Goal: Information Seeking & Learning: Learn about a topic

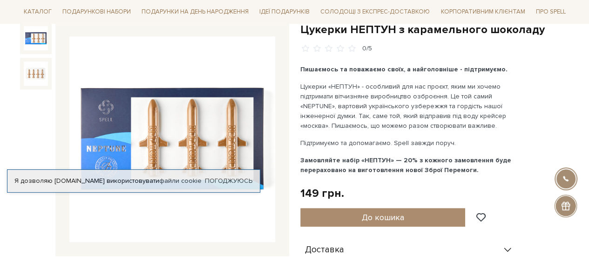
scroll to position [47, 0]
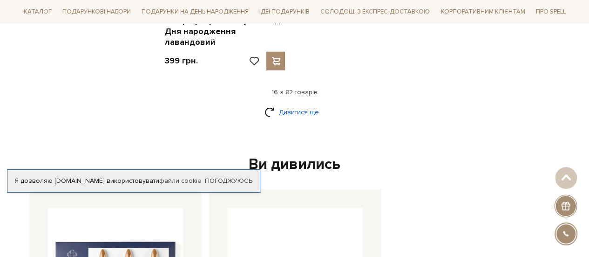
click at [295, 104] on link "Дивитися ще" at bounding box center [294, 112] width 61 height 16
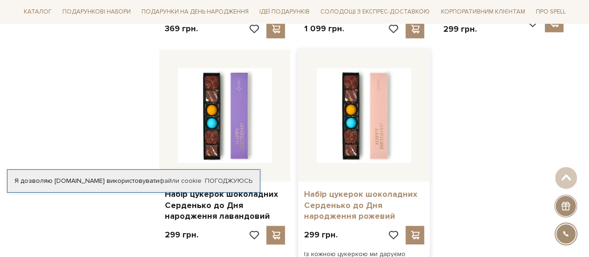
scroll to position [2282, 0]
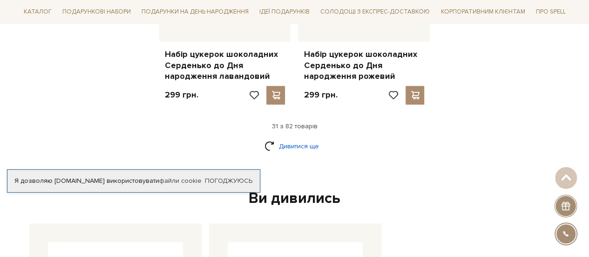
click at [303, 138] on link "Дивитися ще" at bounding box center [294, 146] width 61 height 16
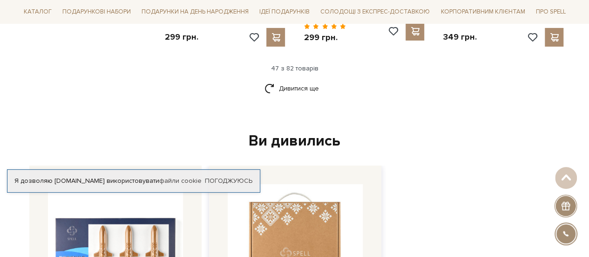
scroll to position [3259, 0]
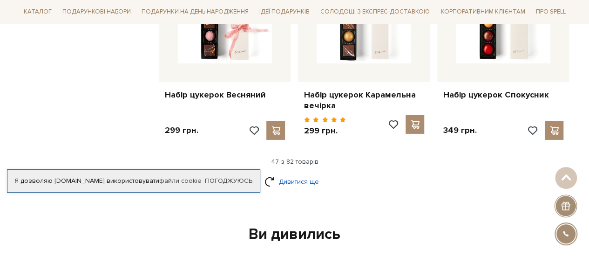
click at [314, 173] on link "Дивитися ще" at bounding box center [294, 181] width 61 height 16
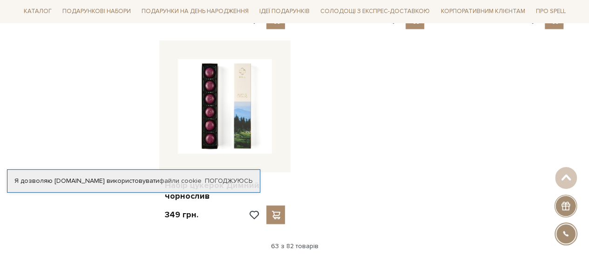
scroll to position [4377, 0]
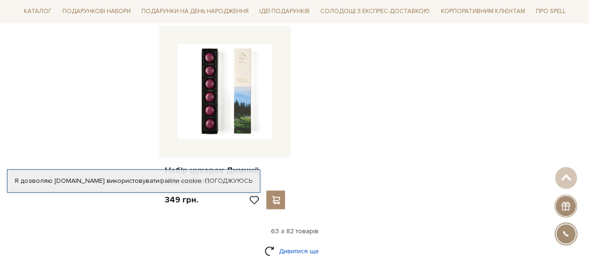
click at [302, 242] on link "Дивитися ще" at bounding box center [294, 250] width 61 height 16
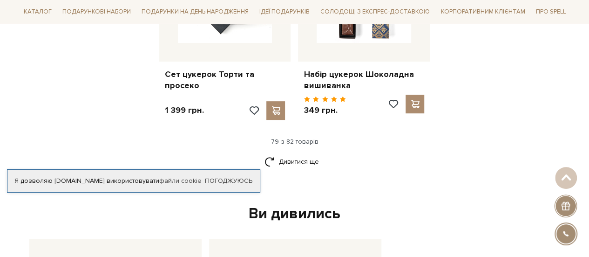
scroll to position [5494, 0]
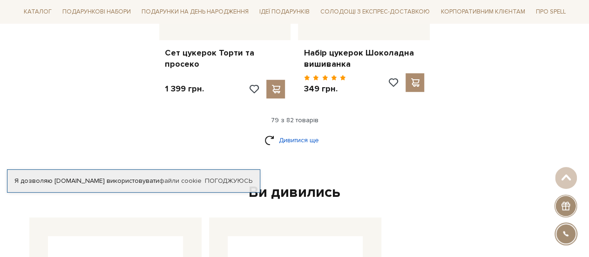
click at [290, 132] on link "Дивитися ще" at bounding box center [294, 140] width 61 height 16
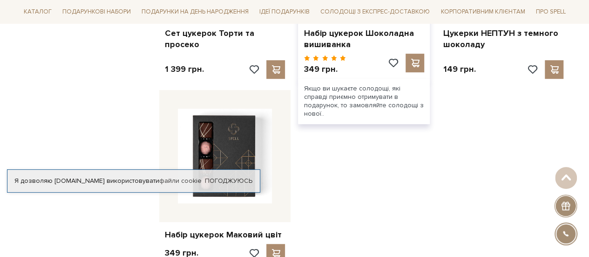
scroll to position [5541, 0]
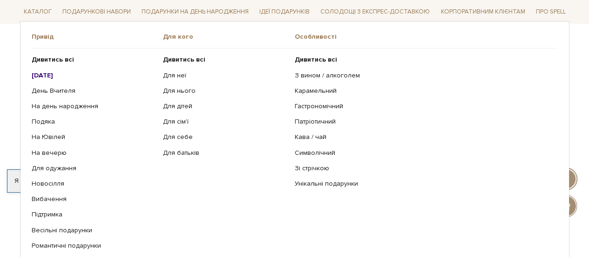
scroll to position [93, 0]
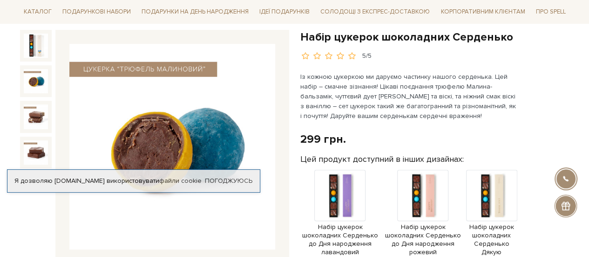
click at [36, 81] on img at bounding box center [36, 81] width 24 height 24
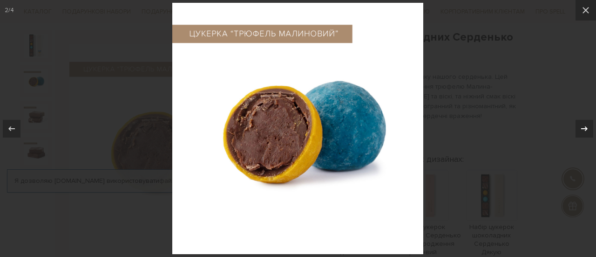
click at [582, 125] on icon at bounding box center [584, 128] width 11 height 11
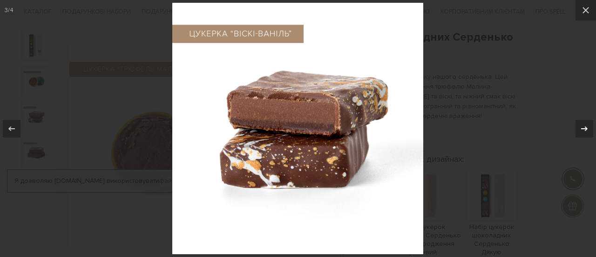
click at [581, 125] on icon at bounding box center [584, 128] width 11 height 11
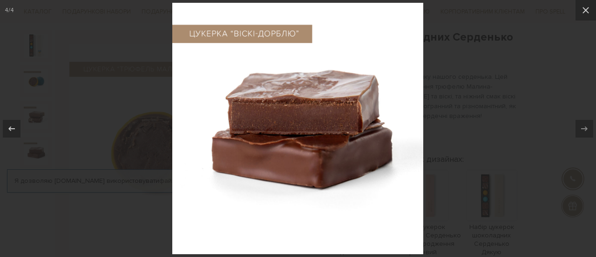
click at [511, 99] on div at bounding box center [298, 128] width 596 height 257
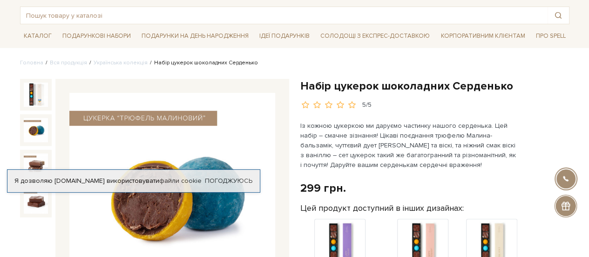
scroll to position [93, 0]
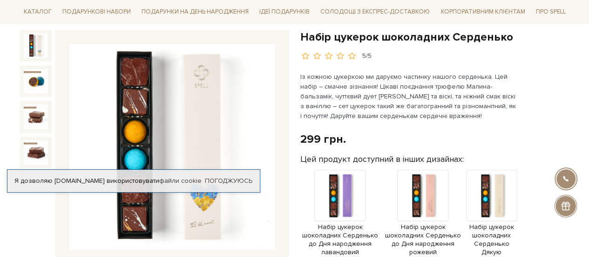
click at [26, 51] on img at bounding box center [36, 46] width 24 height 24
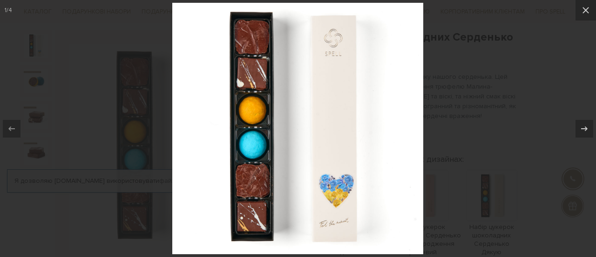
click at [501, 62] on div at bounding box center [298, 128] width 596 height 257
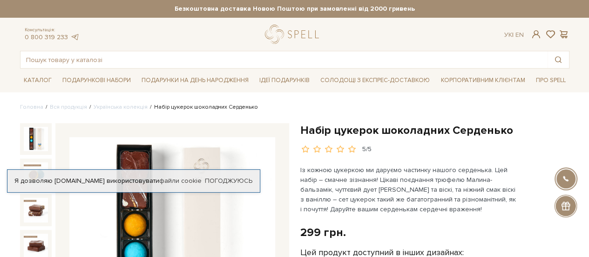
click at [49, 140] on div at bounding box center [36, 139] width 32 height 32
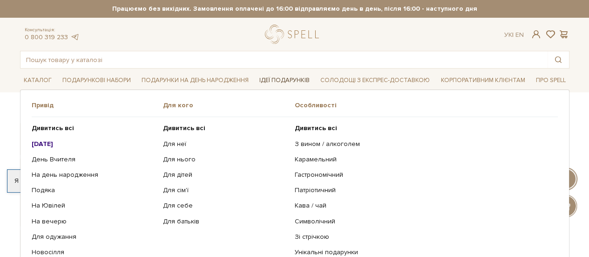
click at [283, 80] on link "Ідеї подарунків" at bounding box center [285, 80] width 58 height 14
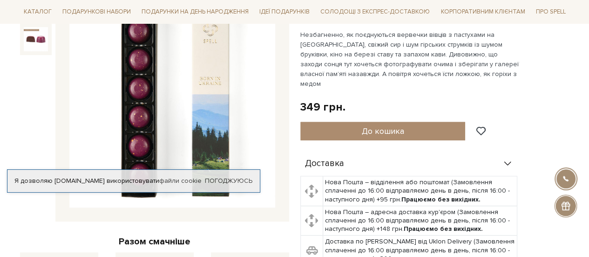
scroll to position [93, 0]
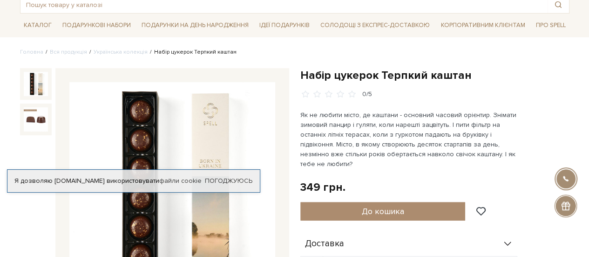
scroll to position [47, 0]
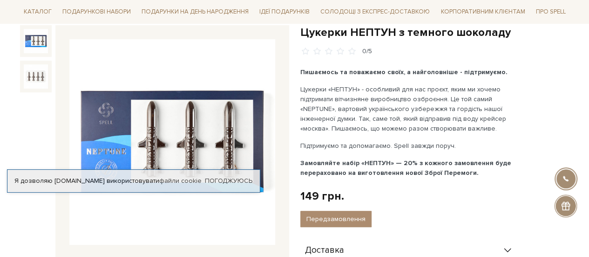
scroll to position [140, 0]
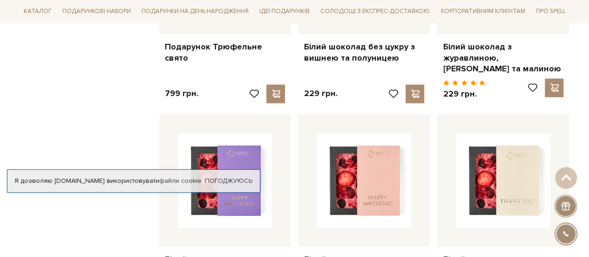
scroll to position [745, 0]
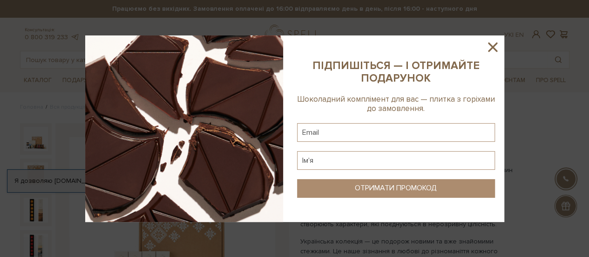
click at [493, 47] on icon at bounding box center [492, 46] width 9 height 9
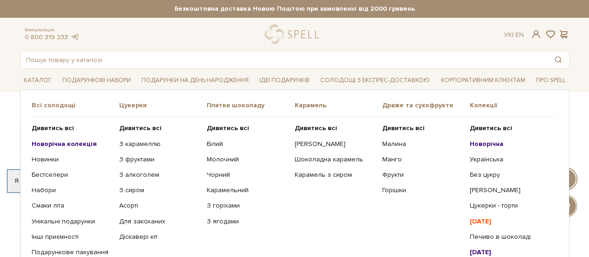
scroll to position [47, 0]
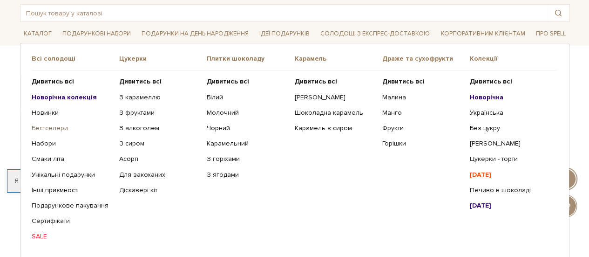
click at [46, 124] on link "Бестселери" at bounding box center [72, 128] width 81 height 8
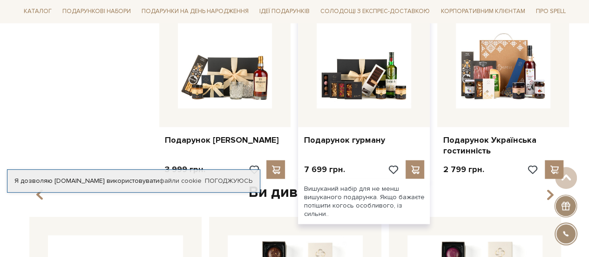
scroll to position [745, 0]
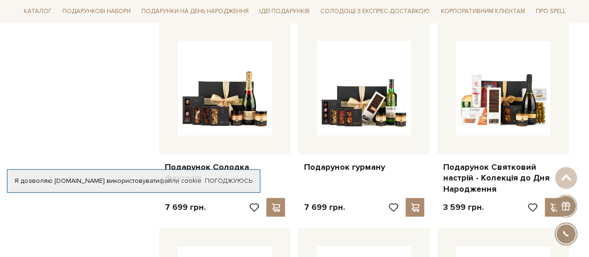
scroll to position [885, 0]
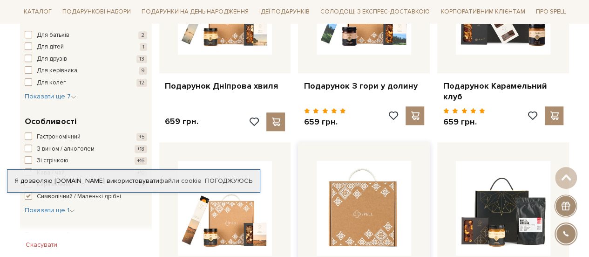
scroll to position [466, 0]
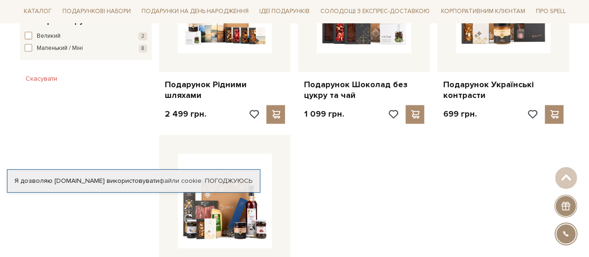
scroll to position [652, 0]
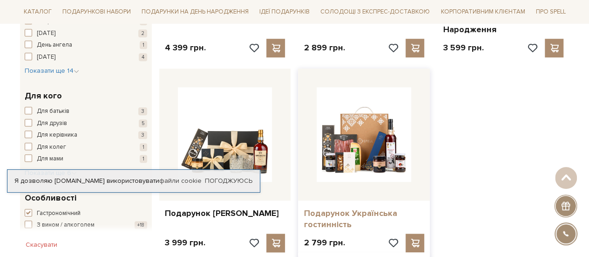
scroll to position [466, 0]
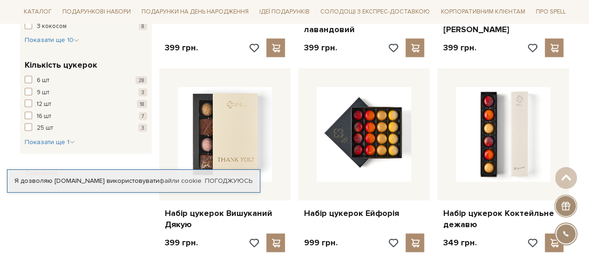
scroll to position [885, 0]
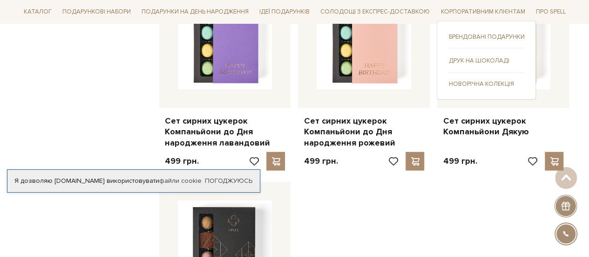
scroll to position [978, 0]
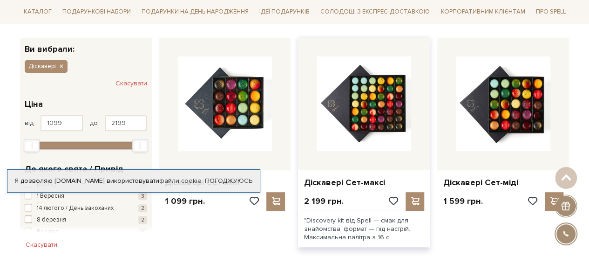
scroll to position [140, 0]
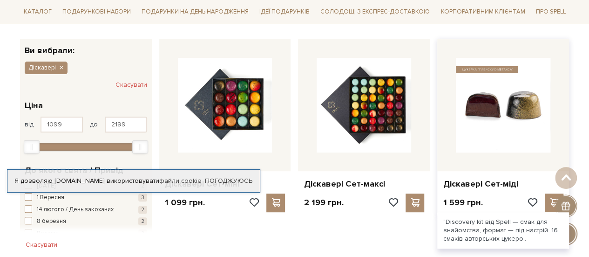
click at [493, 109] on img at bounding box center [503, 105] width 95 height 95
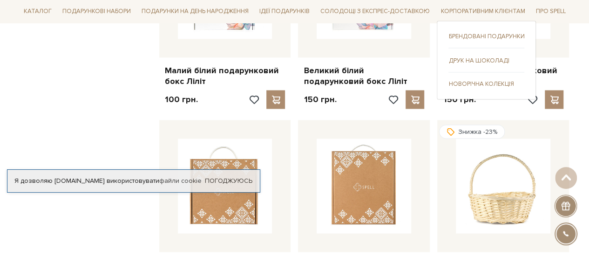
scroll to position [838, 0]
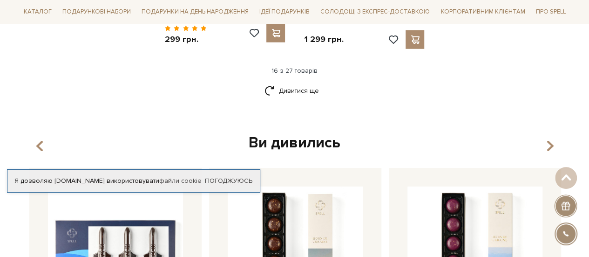
scroll to position [1350, 0]
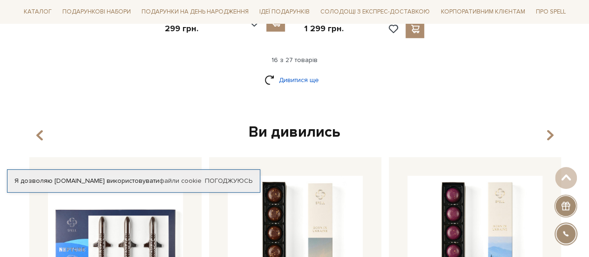
click at [314, 72] on link "Дивитися ще" at bounding box center [294, 80] width 61 height 16
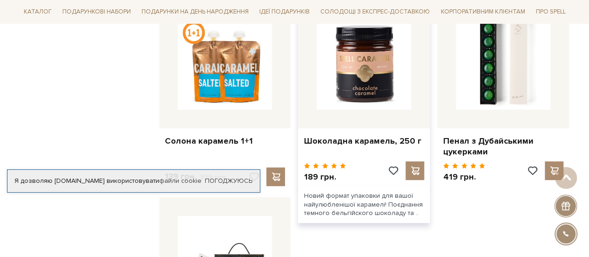
scroll to position [1769, 0]
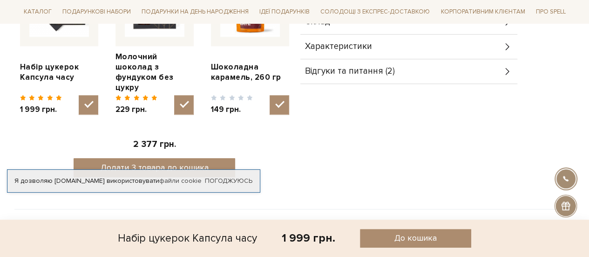
scroll to position [373, 0]
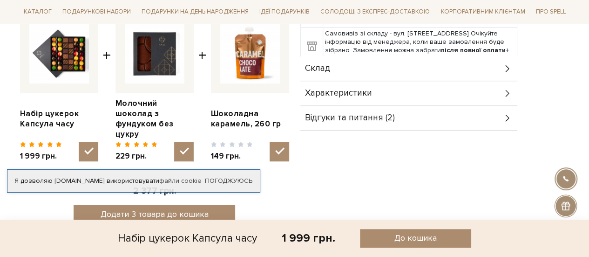
click at [487, 86] on div "Характеристики" at bounding box center [408, 93] width 217 height 24
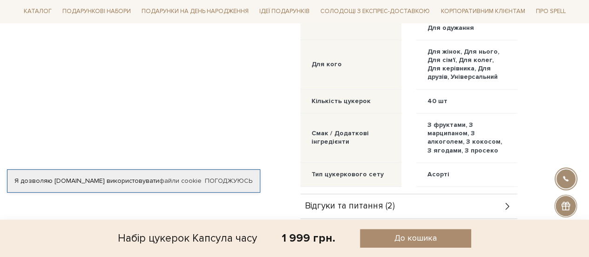
scroll to position [745, 0]
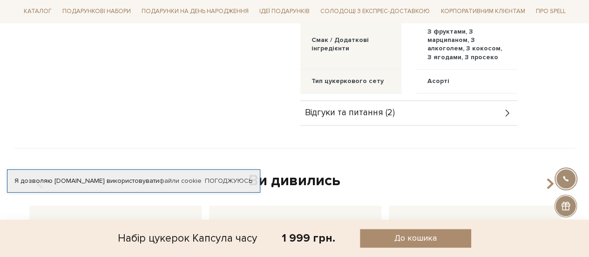
click at [458, 117] on div "Відгуки та питання (2)" at bounding box center [408, 113] width 217 height 24
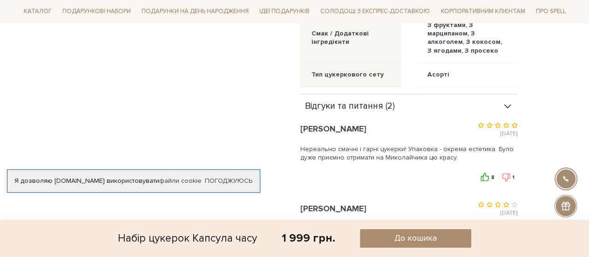
scroll to position [838, 0]
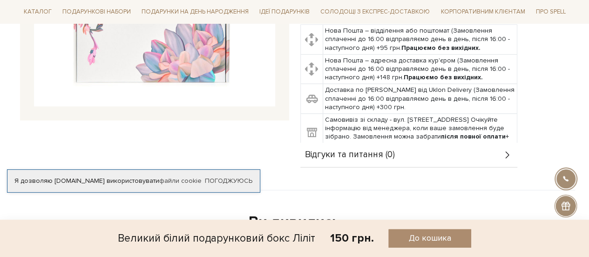
scroll to position [279, 0]
